Goal: Task Accomplishment & Management: Manage account settings

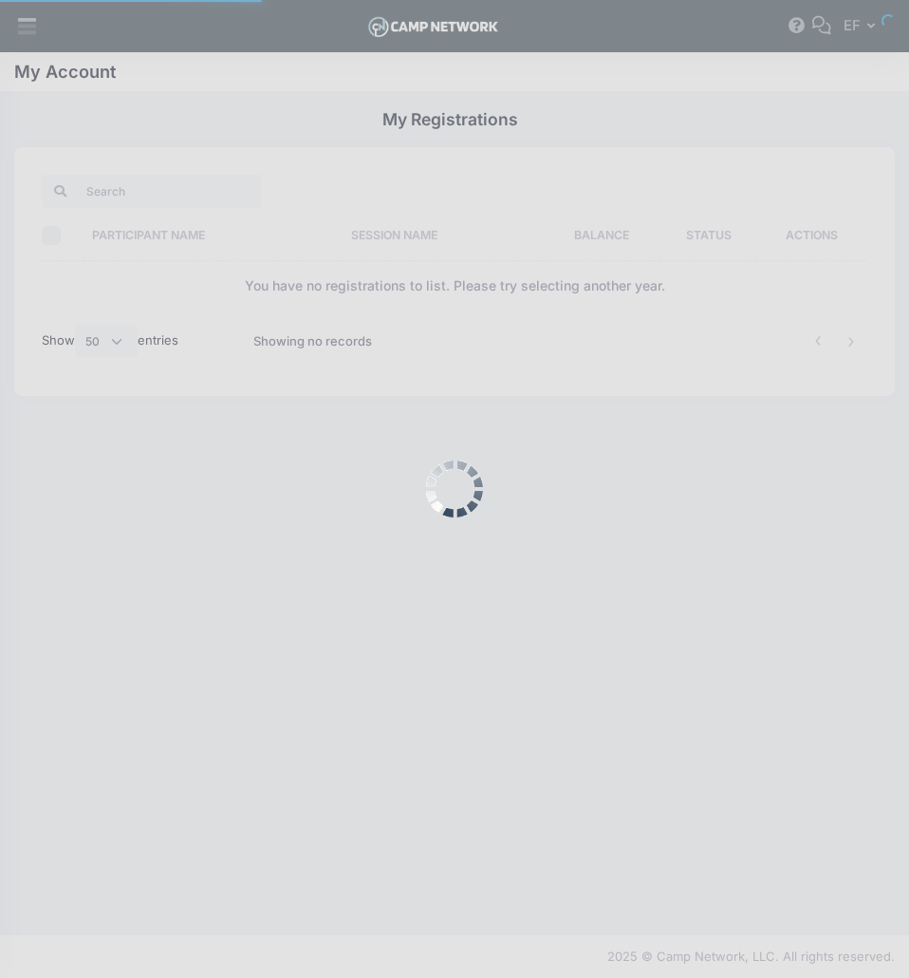
select select "50"
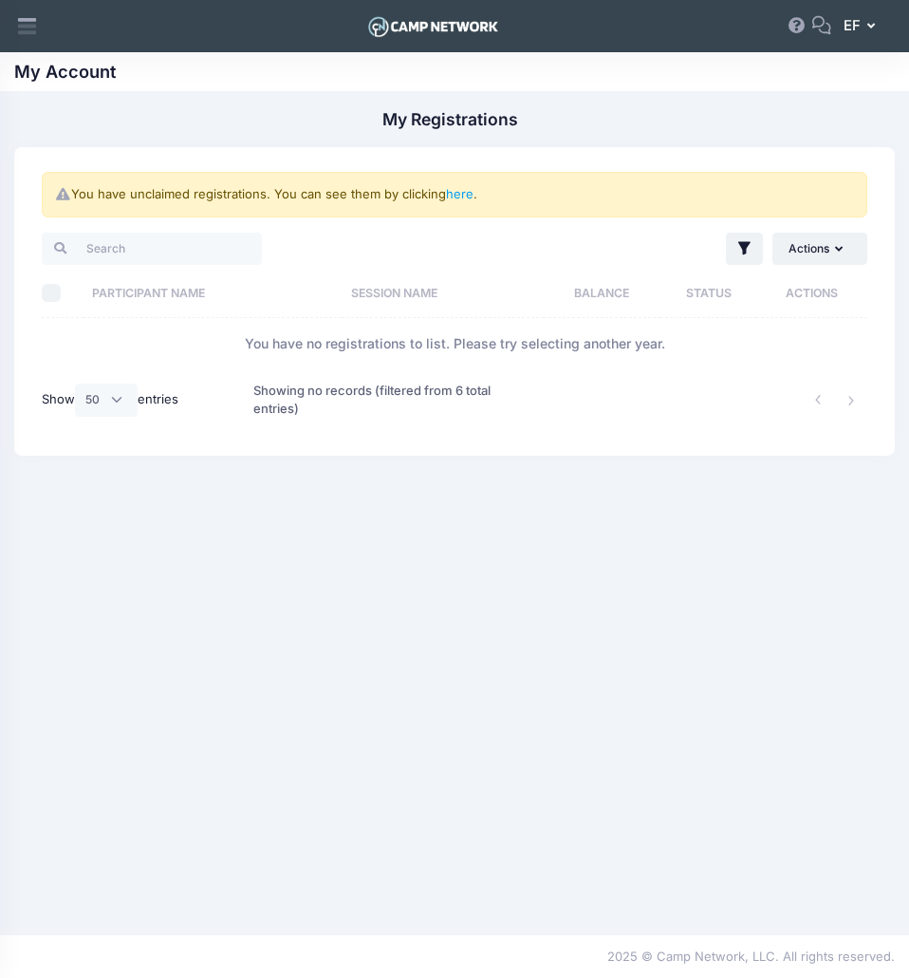
click at [852, 17] on span "EF" at bounding box center [852, 25] width 17 height 21
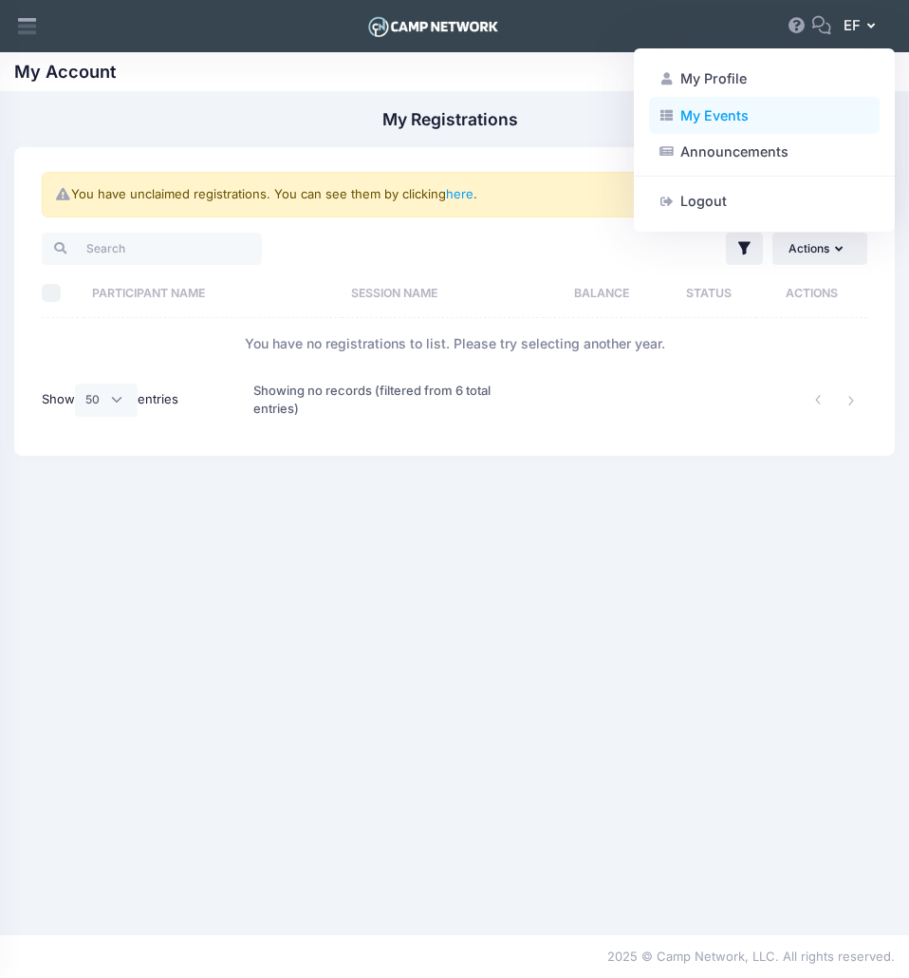
click at [735, 125] on link "My Events" at bounding box center [764, 115] width 231 height 36
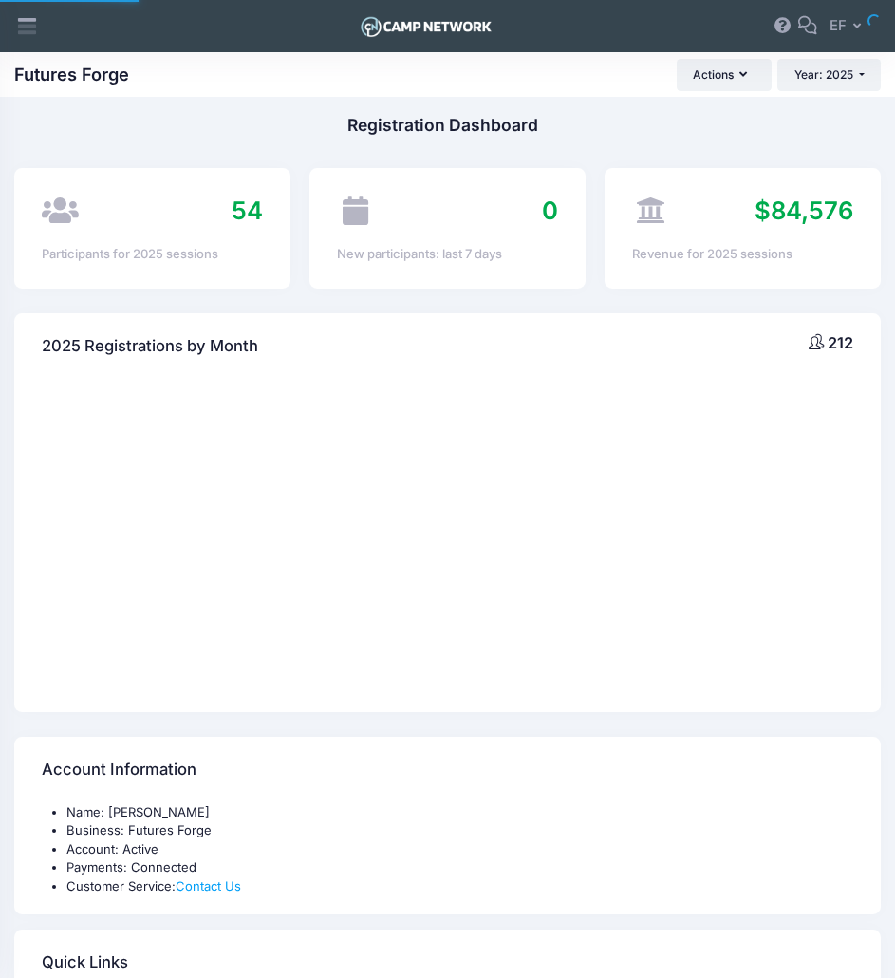
select select
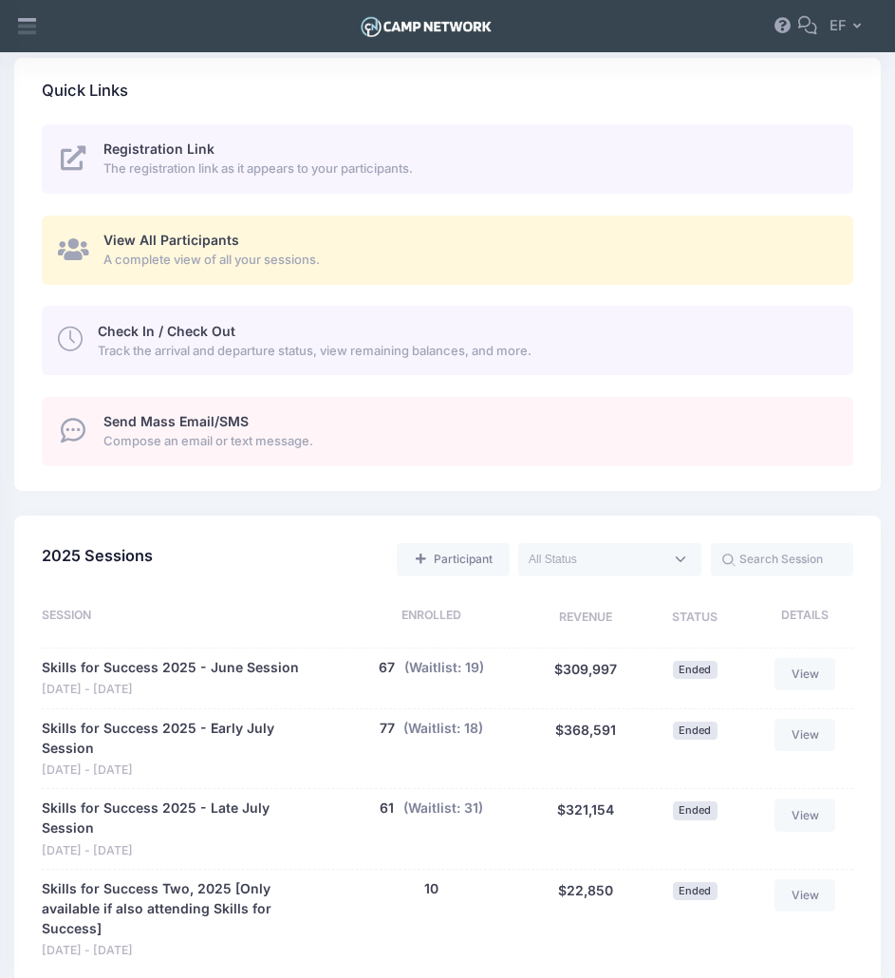
scroll to position [1044, 0]
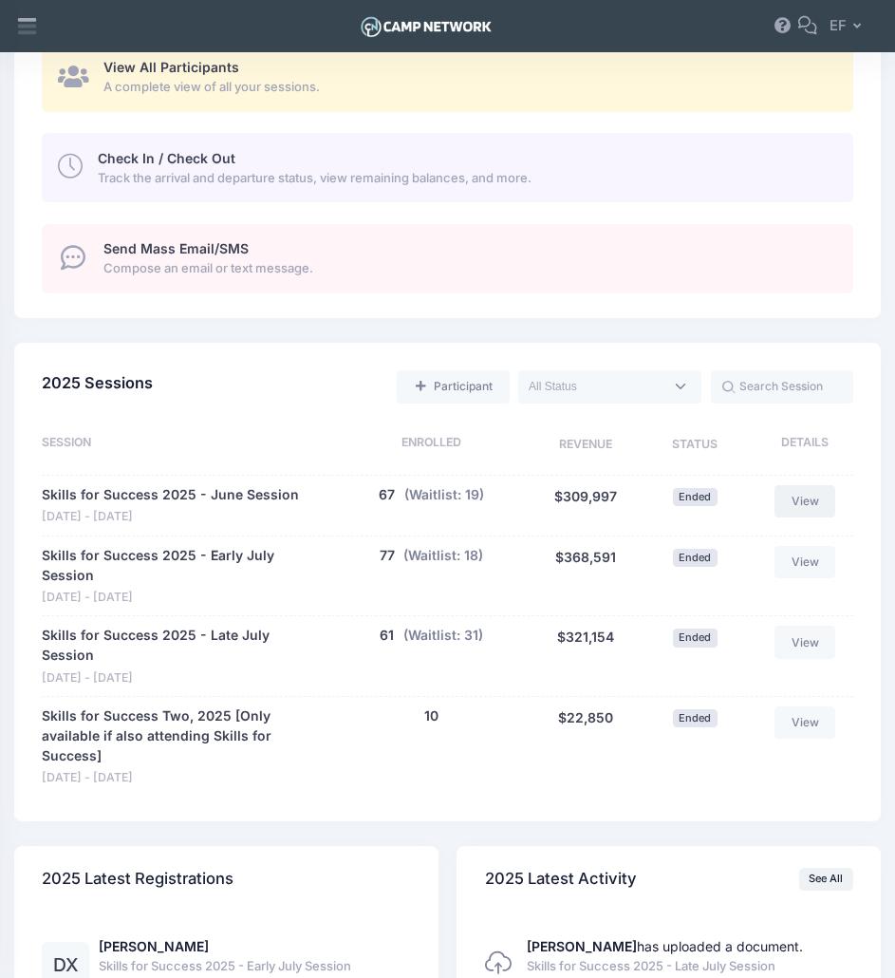
click at [815, 500] on link "View" at bounding box center [805, 501] width 61 height 32
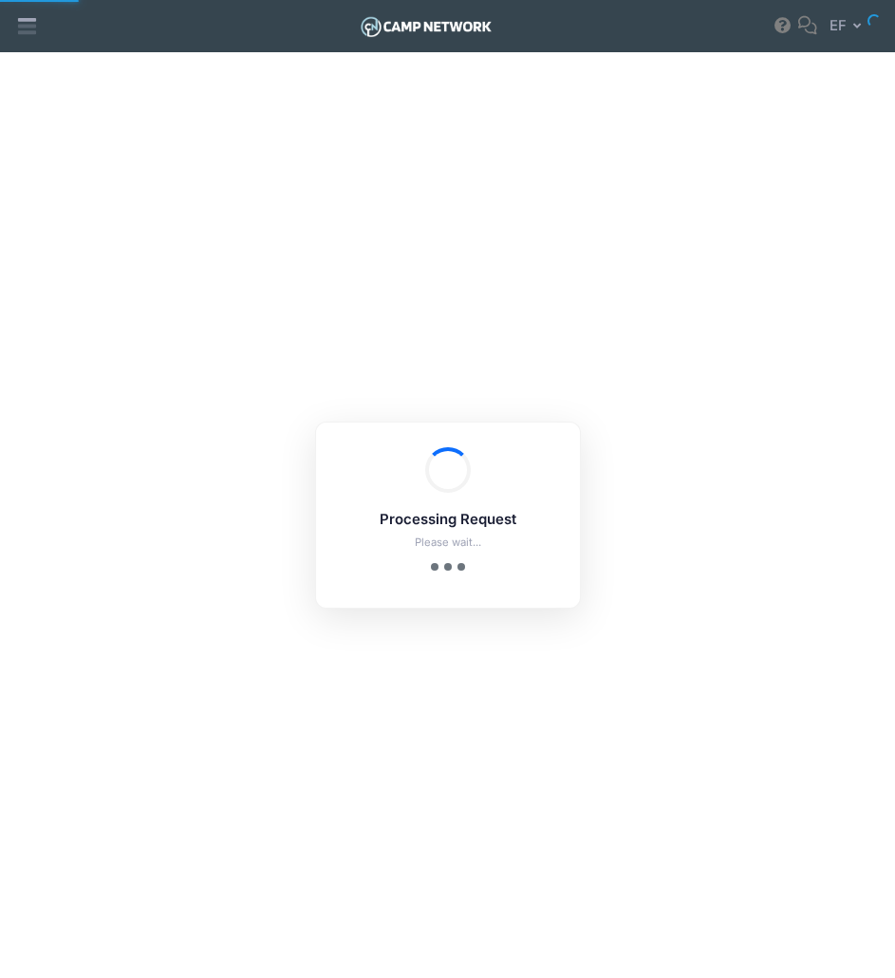
select select "10"
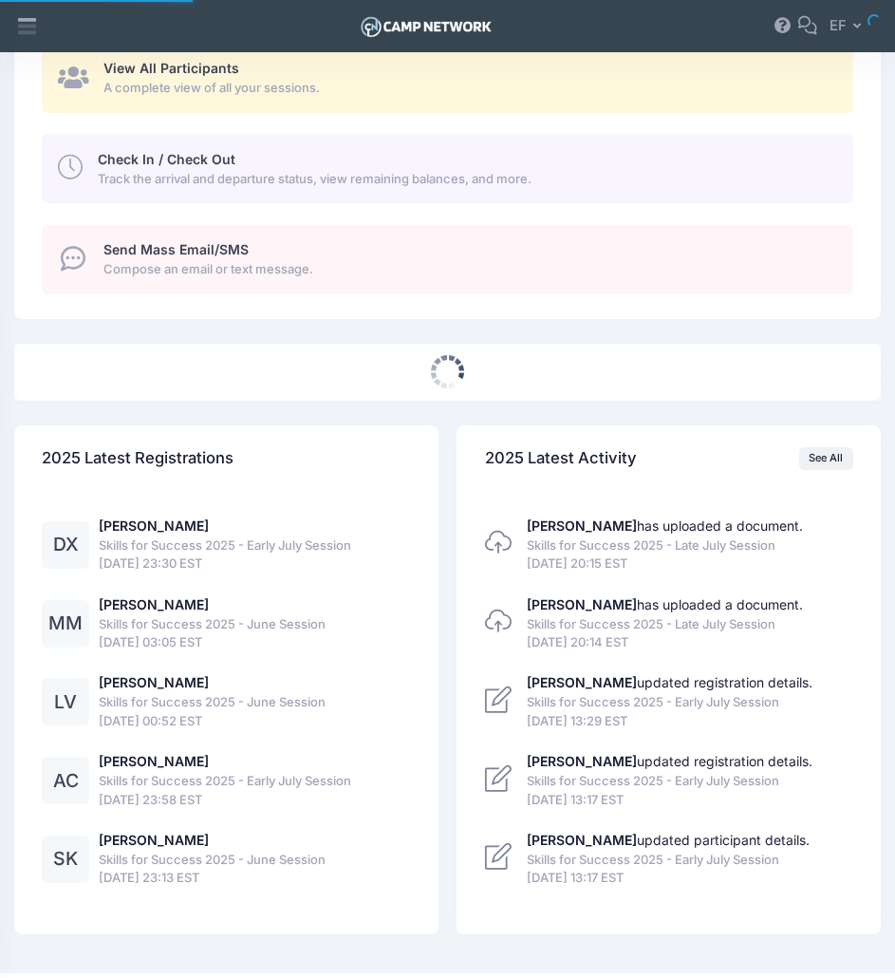
select select
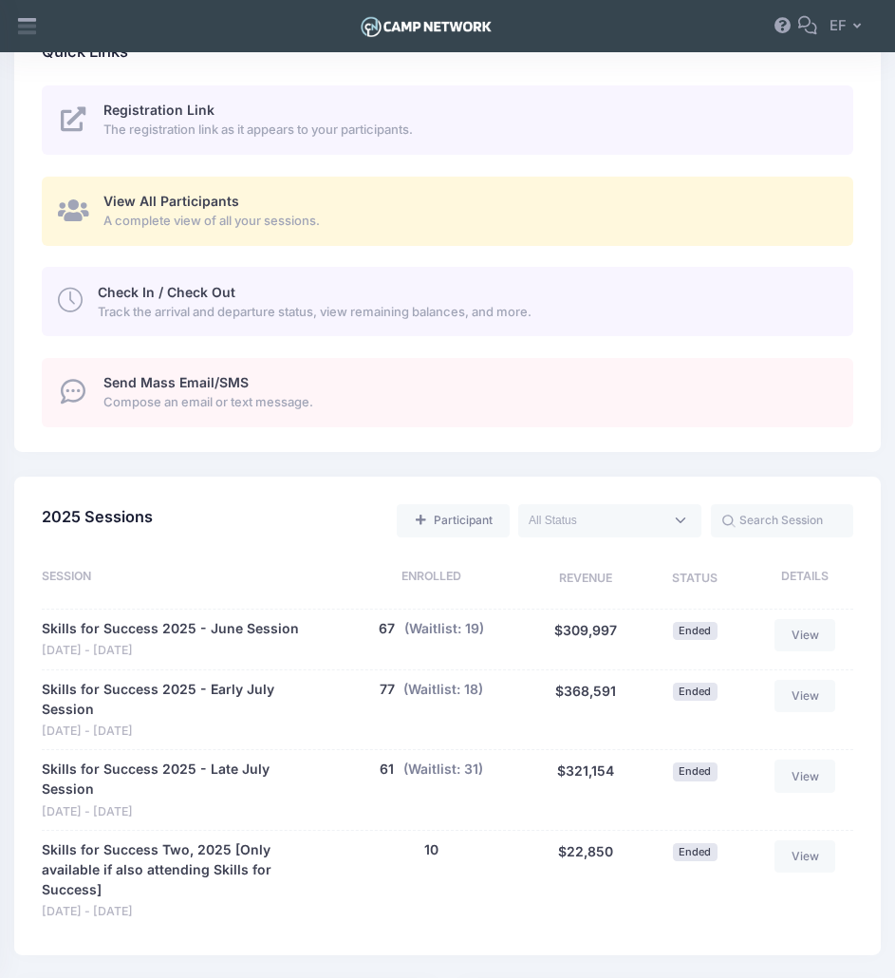
scroll to position [873, 0]
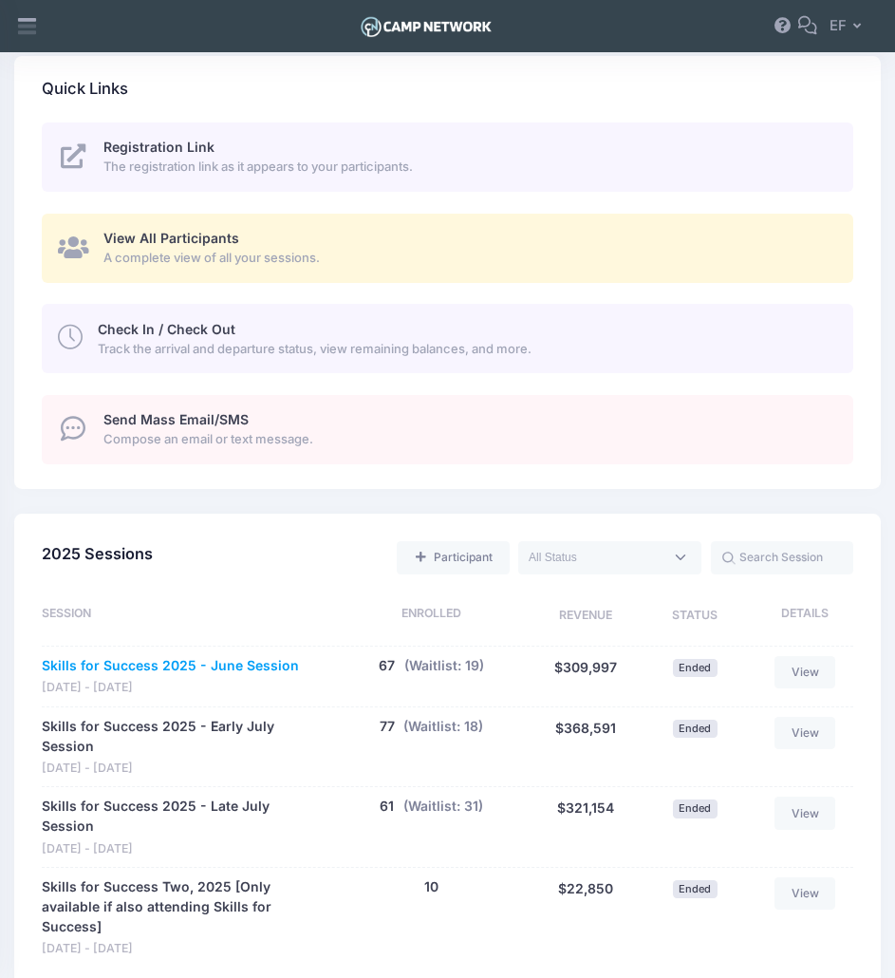
click at [221, 658] on link "Skills for Success 2025 - June Session" at bounding box center [170, 666] width 257 height 20
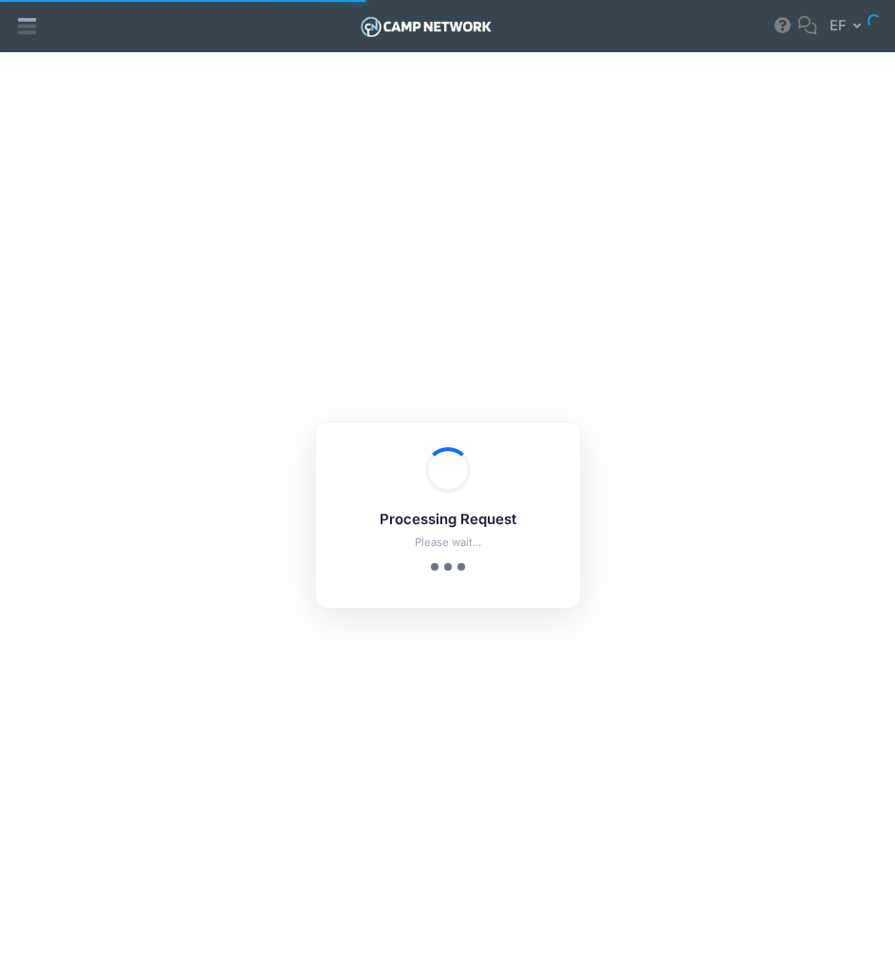
select select "10"
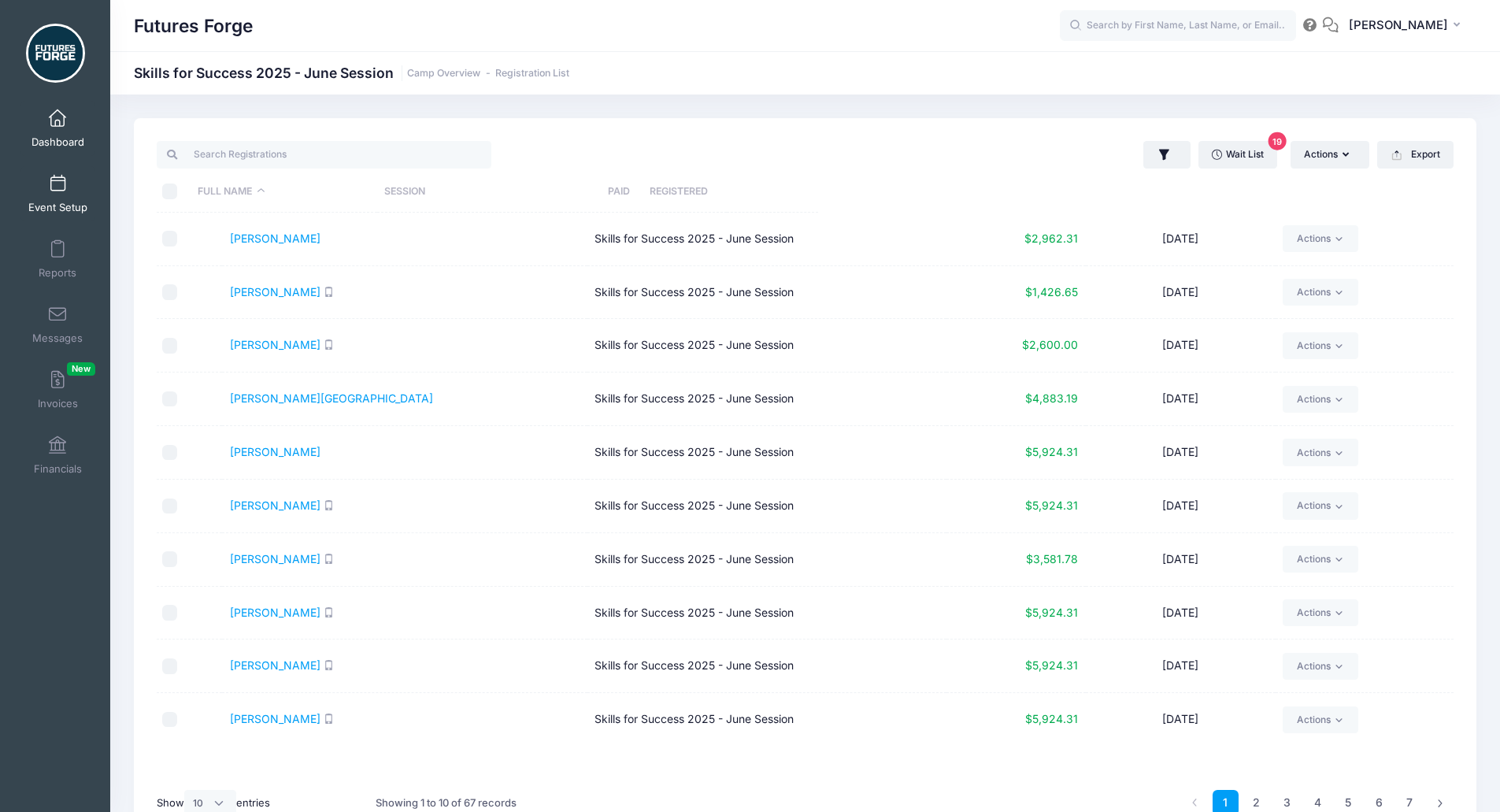
click at [61, 181] on link "Event Setup" at bounding box center [58, 193] width 75 height 55
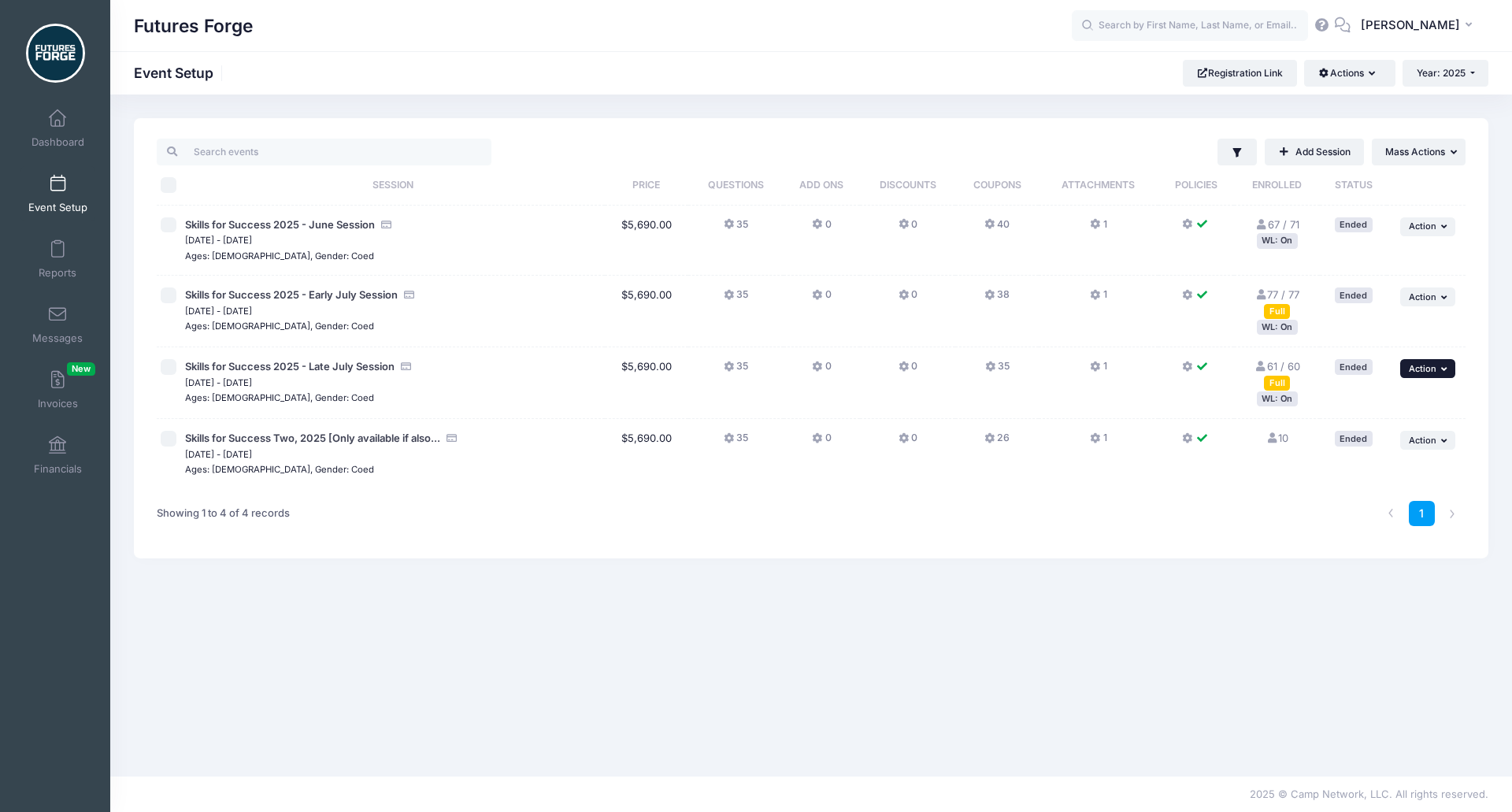
click at [1431, 371] on span "Action" at bounding box center [1422, 368] width 27 height 11
click at [1386, 398] on link "Edit Session" at bounding box center [1377, 403] width 143 height 30
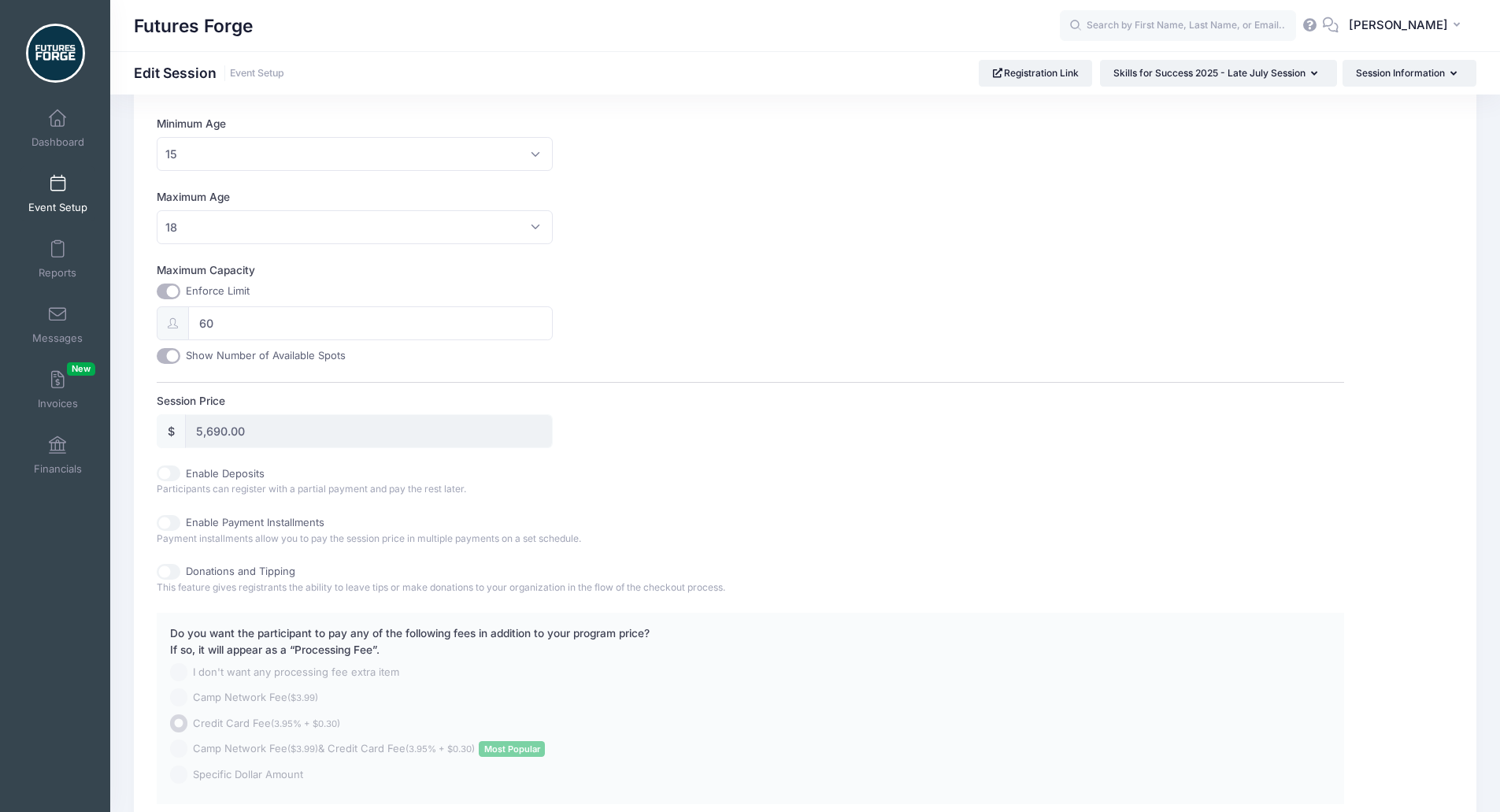
scroll to position [599, 0]
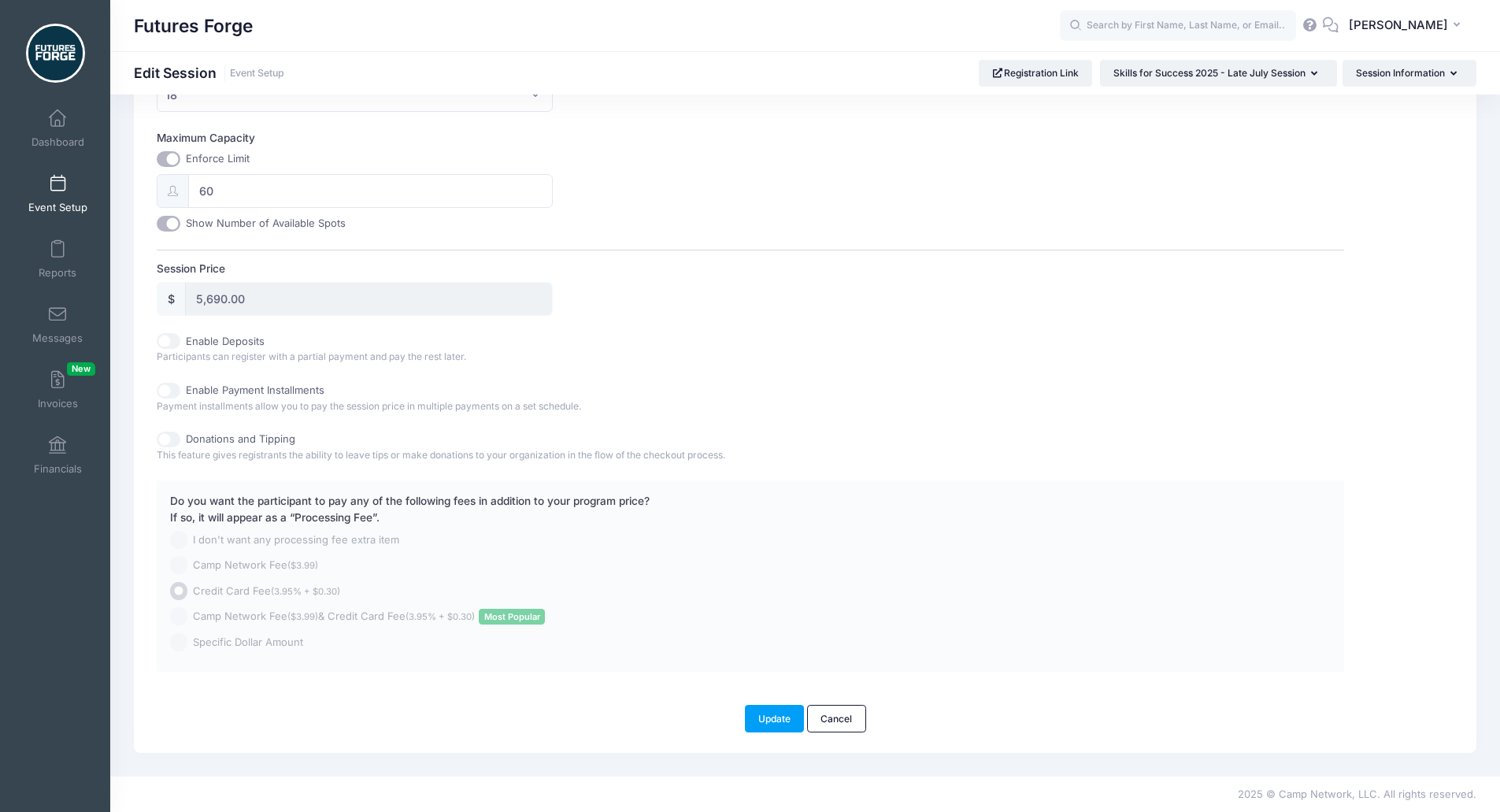
click at [894, 353] on div "Enable Deposits Participants can register with a partial payment and pay the re…" at bounding box center [751, 349] width 1188 height 32
